Goal: Register for event/course

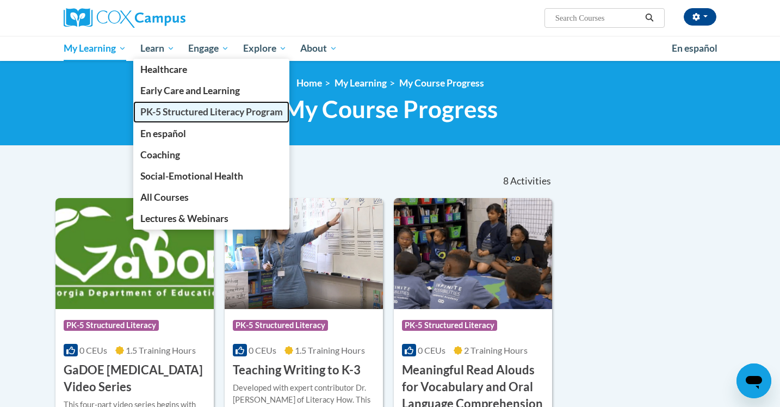
click at [174, 108] on span "PK-5 Structured Literacy Program" at bounding box center [211, 111] width 143 height 11
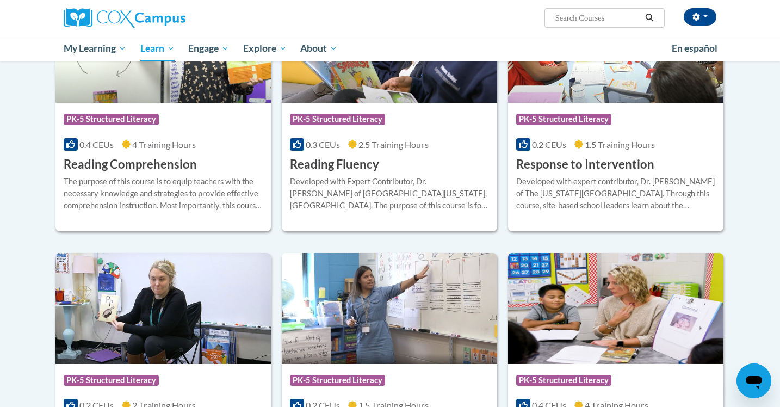
scroll to position [985, 0]
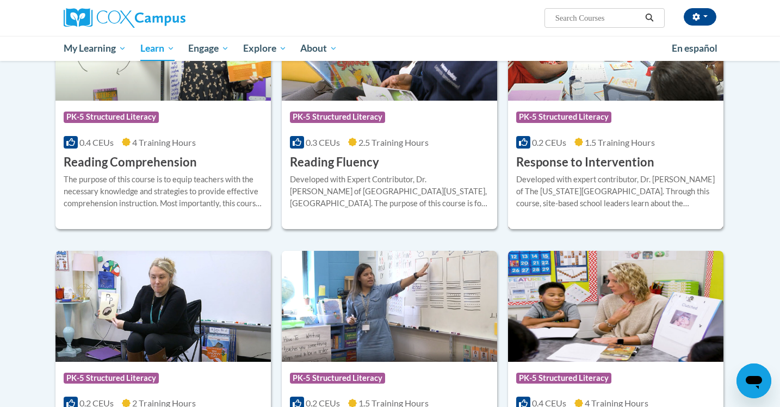
click at [641, 108] on div "Course Category: PK-5 Structured Literacy" at bounding box center [615, 118] width 199 height 24
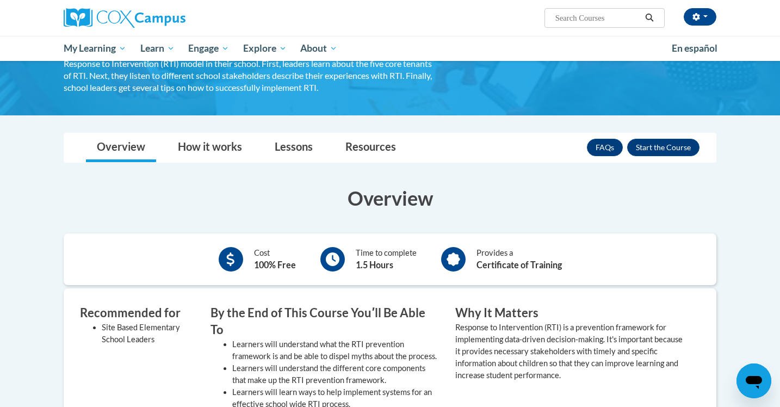
scroll to position [121, 0]
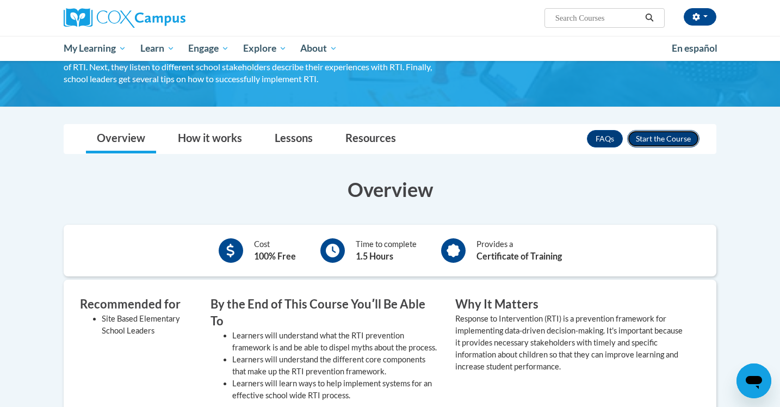
click at [675, 142] on button "Enroll" at bounding box center [663, 138] width 72 height 17
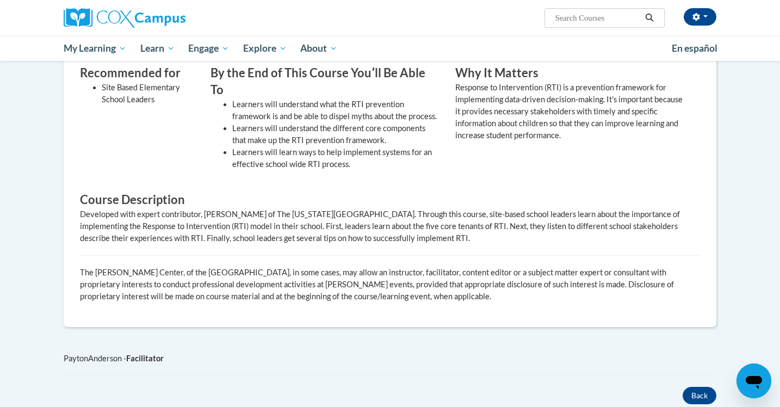
scroll to position [0, 0]
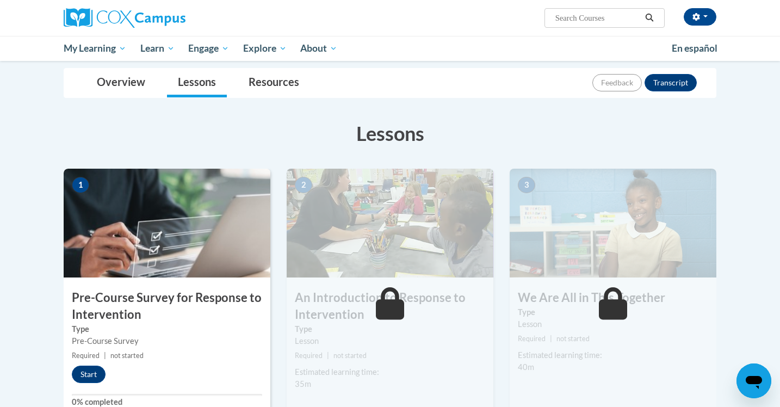
scroll to position [120, 0]
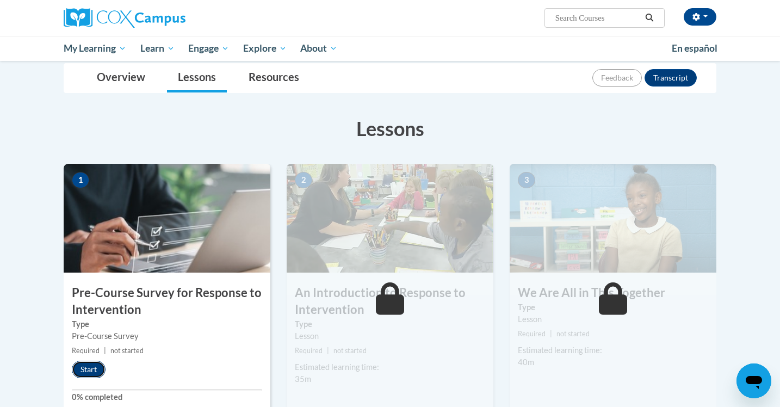
click at [96, 375] on button "Start" at bounding box center [89, 369] width 34 height 17
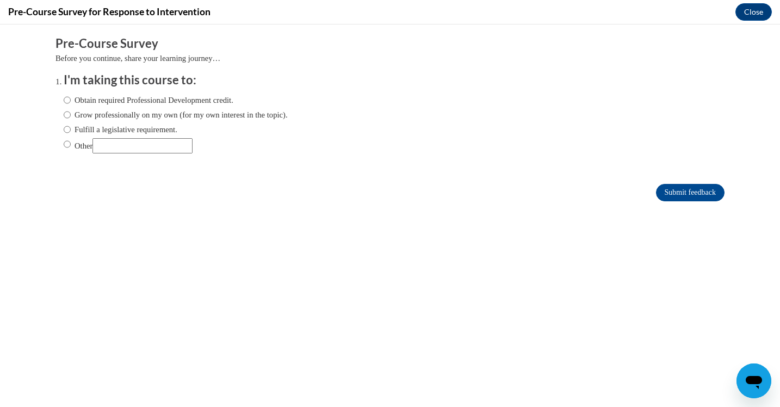
scroll to position [0, 0]
click at [150, 104] on label "Obtain required Professional Development credit." at bounding box center [149, 100] width 170 height 12
click at [71, 104] on input "Obtain required Professional Development credit." at bounding box center [67, 100] width 7 height 12
radio input "true"
click at [704, 187] on input "Submit feedback" at bounding box center [690, 192] width 69 height 17
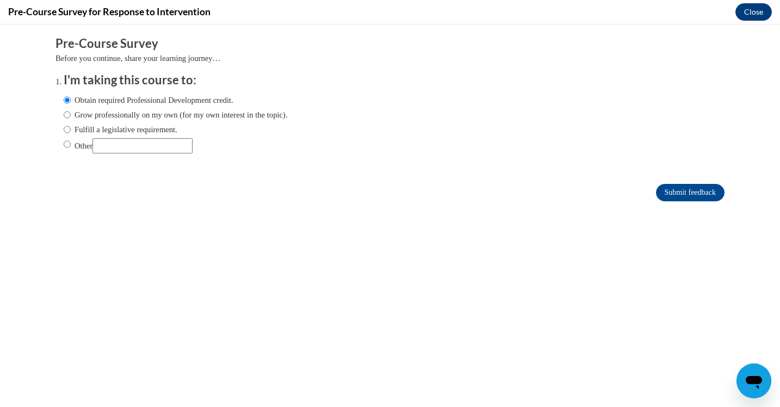
click at [751, 10] on button "Close" at bounding box center [754, 11] width 36 height 17
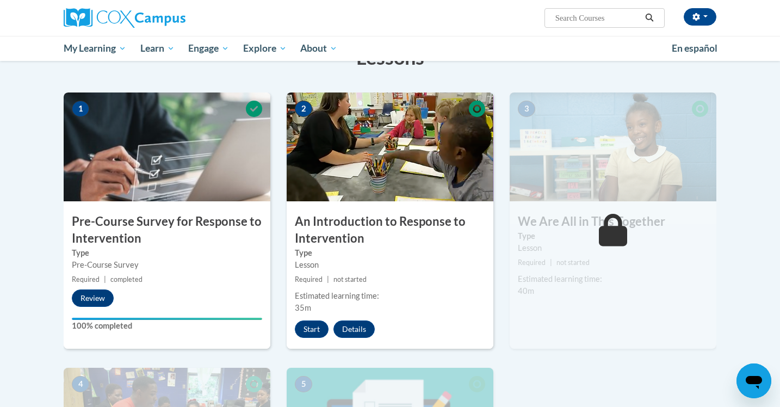
scroll to position [195, 0]
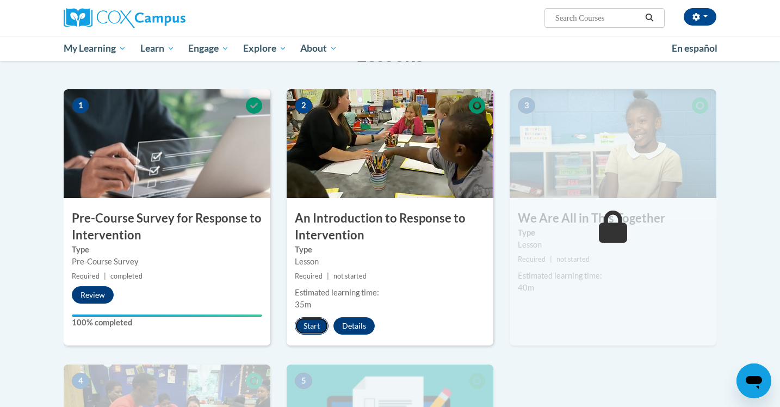
click at [322, 330] on button "Start" at bounding box center [312, 325] width 34 height 17
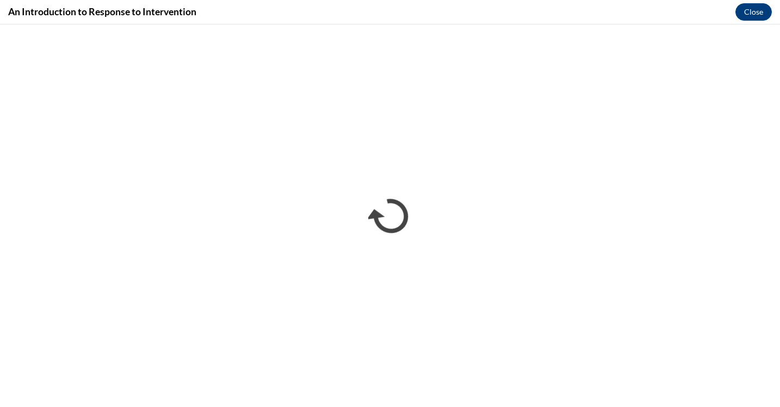
scroll to position [0, 0]
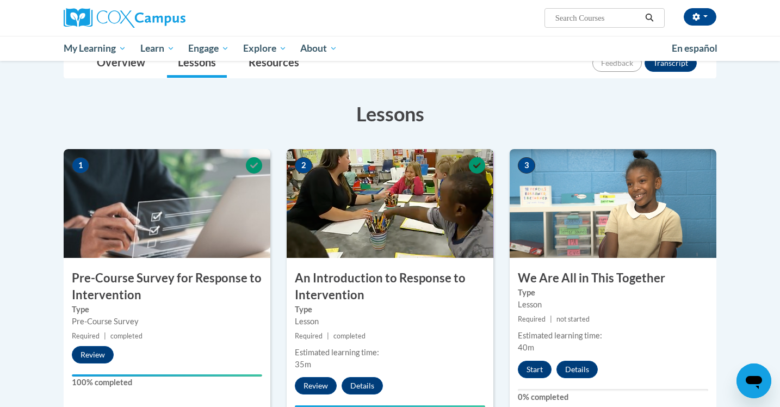
scroll to position [235, 0]
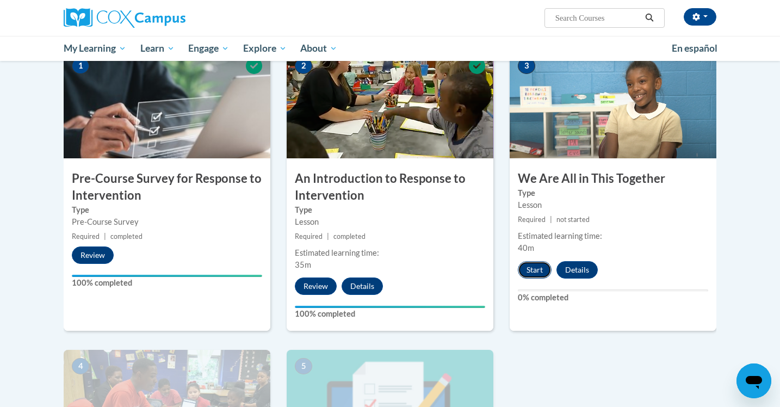
click at [531, 265] on button "Start" at bounding box center [535, 269] width 34 height 17
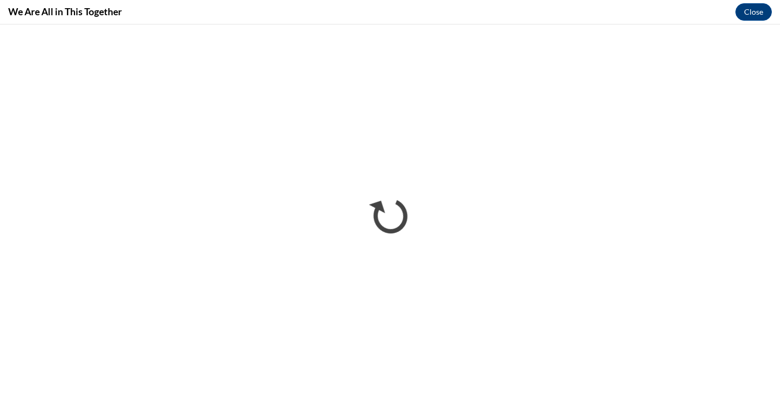
scroll to position [0, 0]
